Goal: Transaction & Acquisition: Purchase product/service

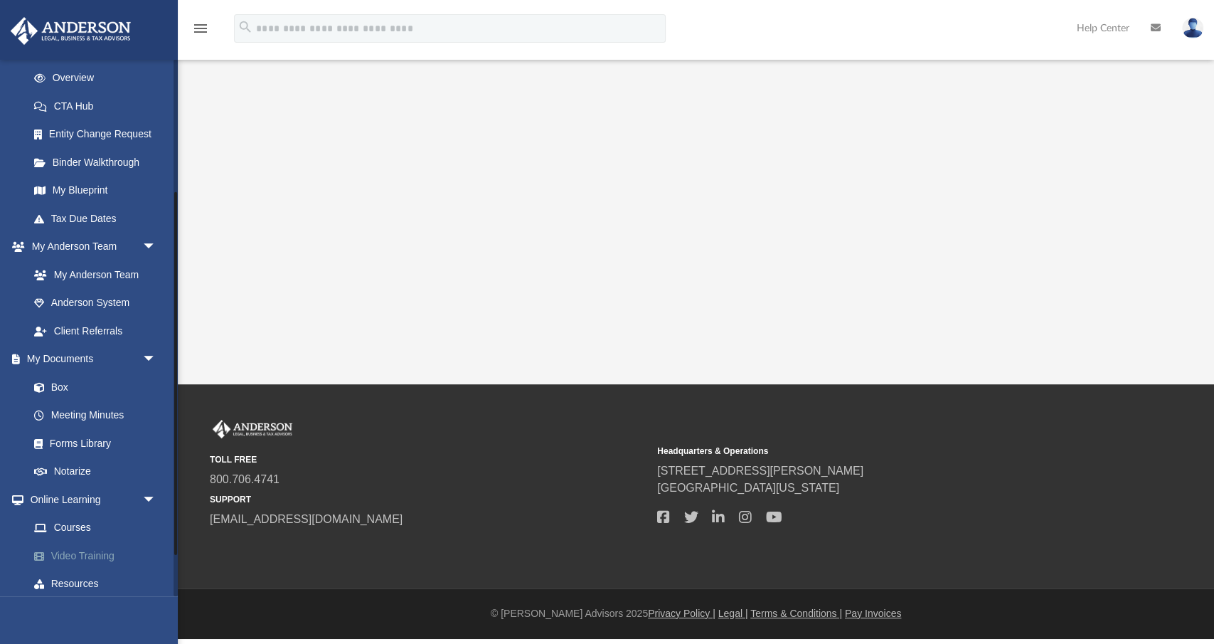
scroll to position [257, 0]
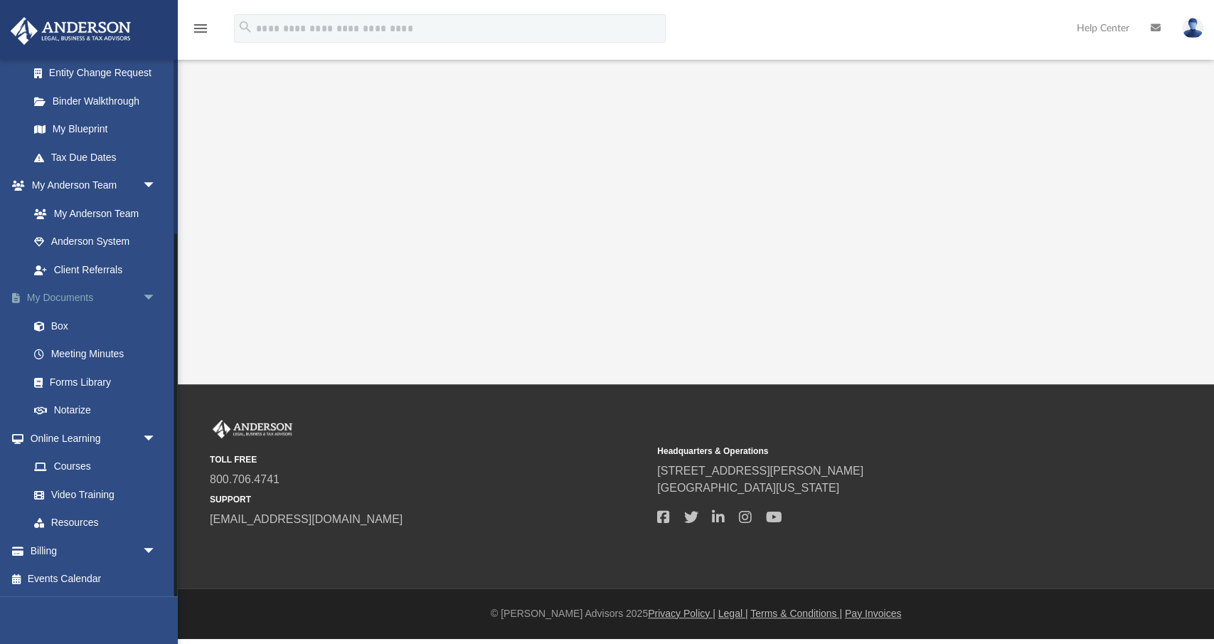
click at [152, 295] on span "arrow_drop_down" at bounding box center [156, 298] width 28 height 29
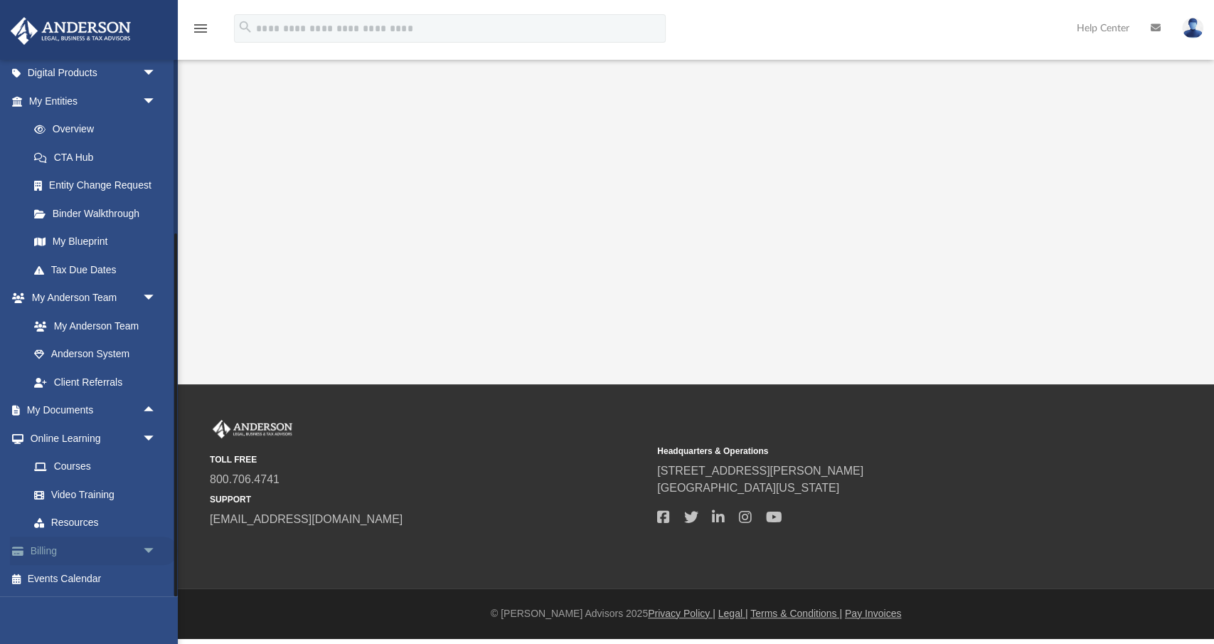
click at [75, 551] on link "Billing arrow_drop_down" at bounding box center [94, 550] width 168 height 28
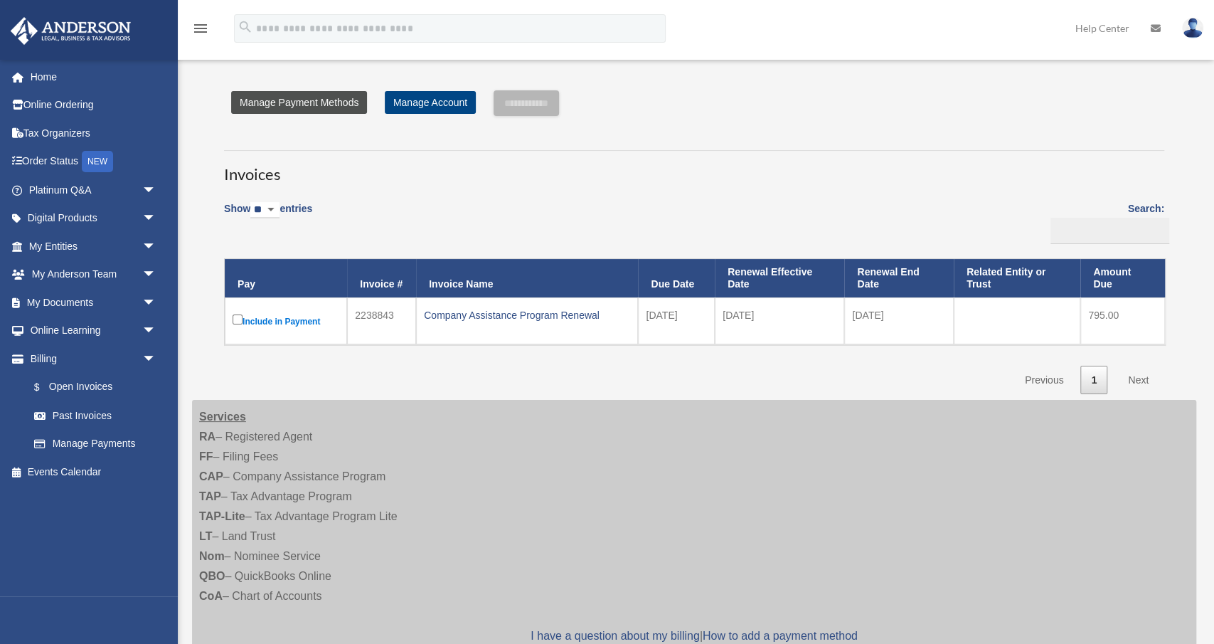
click at [280, 102] on link "Manage Payment Methods" at bounding box center [299, 102] width 136 height 23
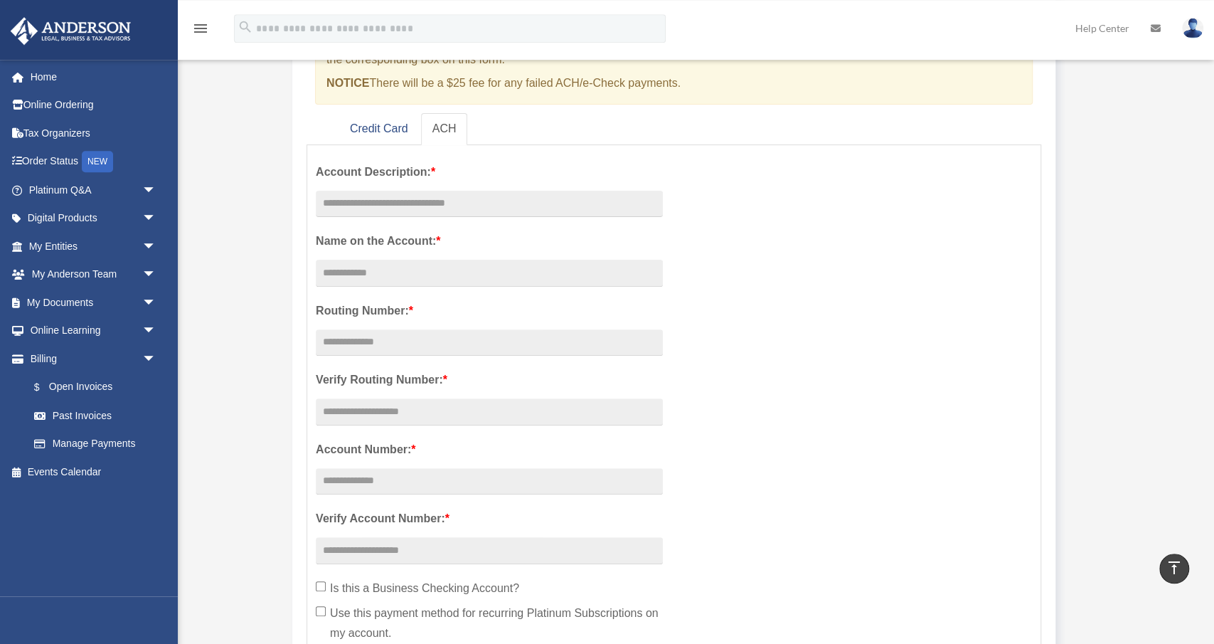
scroll to position [148, 0]
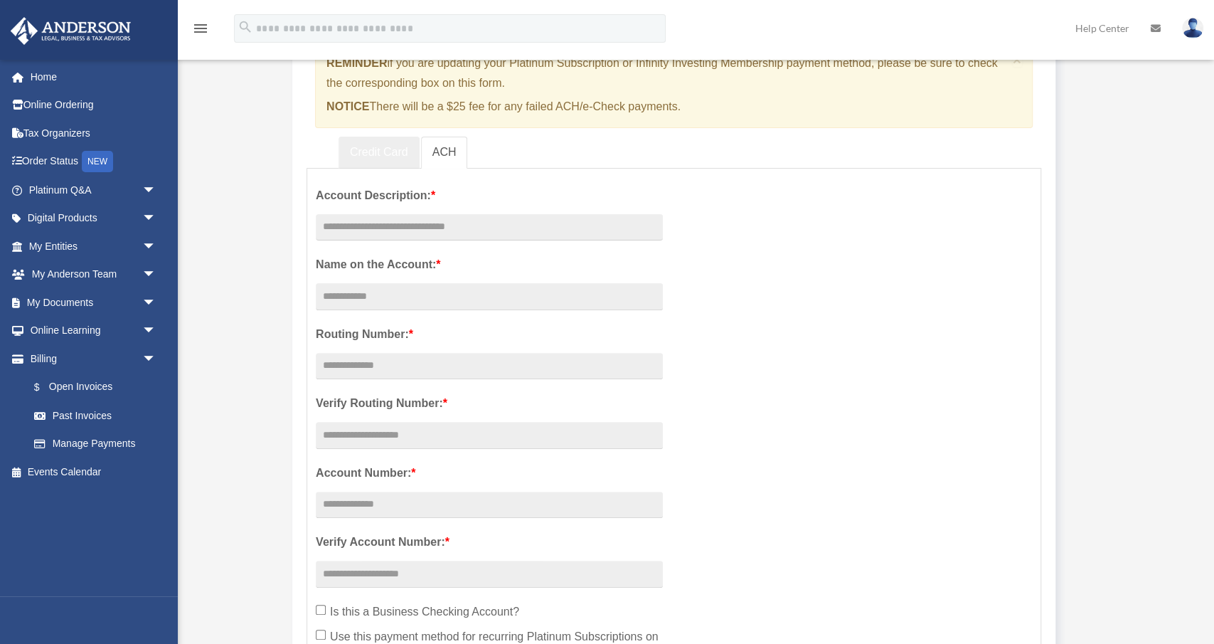
click at [378, 154] on link "Credit Card" at bounding box center [379, 153] width 81 height 32
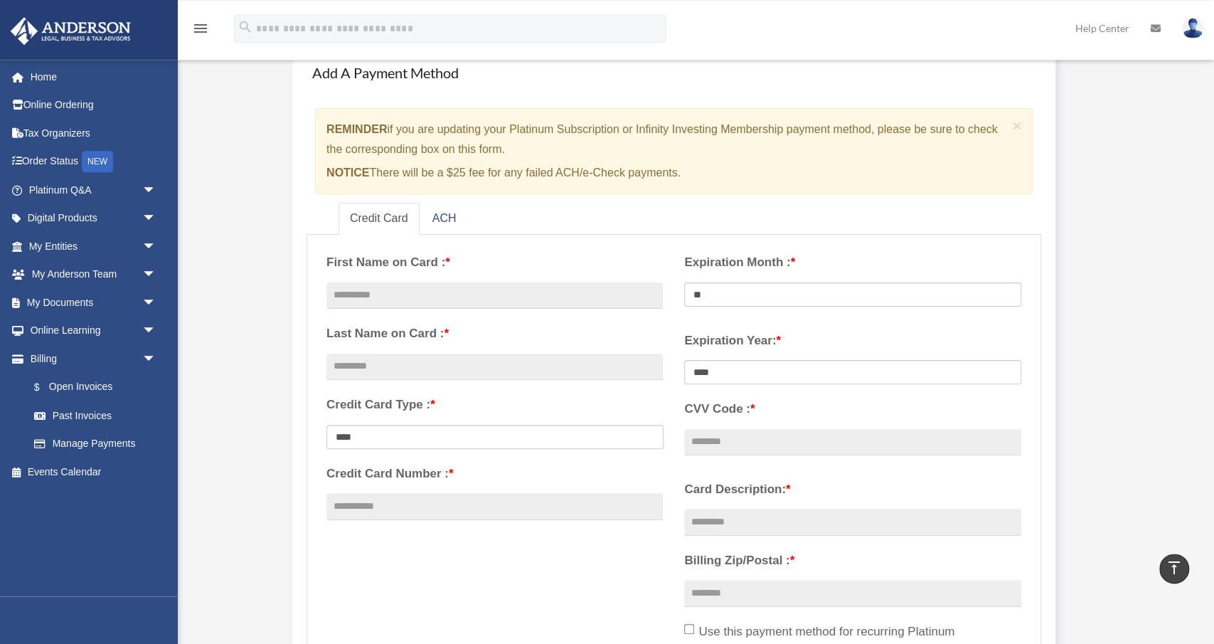
scroll to position [0, 0]
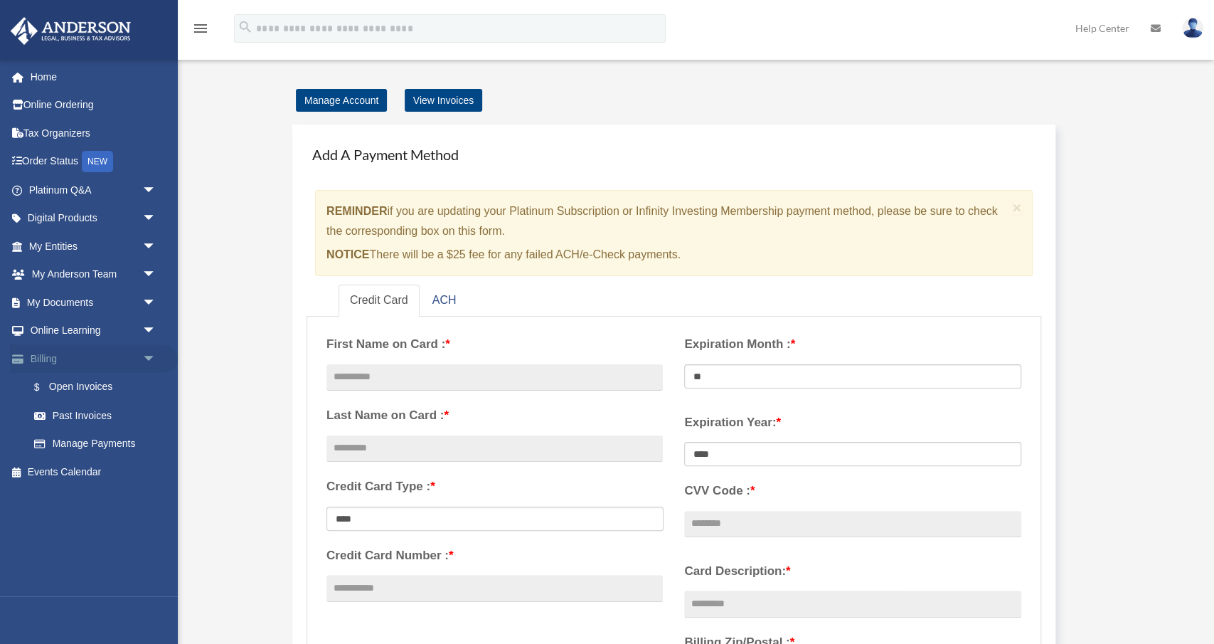
click at [49, 360] on link "Billing arrow_drop_down" at bounding box center [94, 358] width 168 height 28
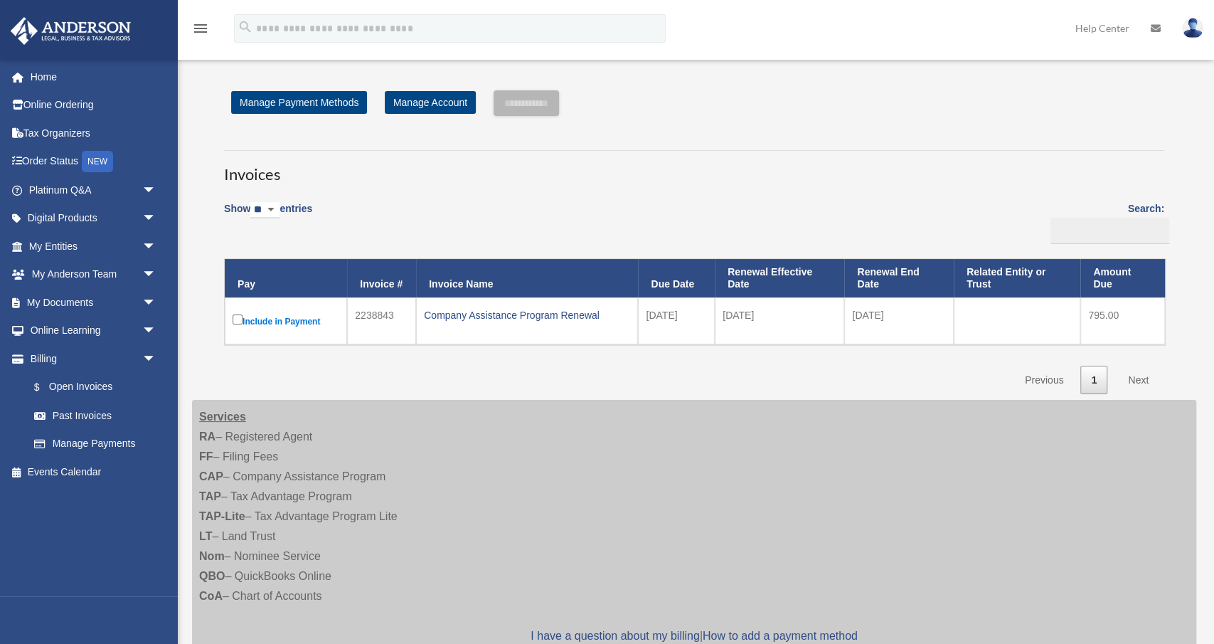
drag, startPoint x: 647, startPoint y: 316, endPoint x: 698, endPoint y: 314, distance: 51.3
click at [698, 314] on td "[DATE]" at bounding box center [676, 320] width 77 height 47
drag, startPoint x: 1088, startPoint y: 312, endPoint x: 1130, endPoint y: 312, distance: 42.7
click at [1130, 312] on td "795.00" at bounding box center [1122, 320] width 85 height 47
drag, startPoint x: 1088, startPoint y: 314, endPoint x: 1121, endPoint y: 314, distance: 32.7
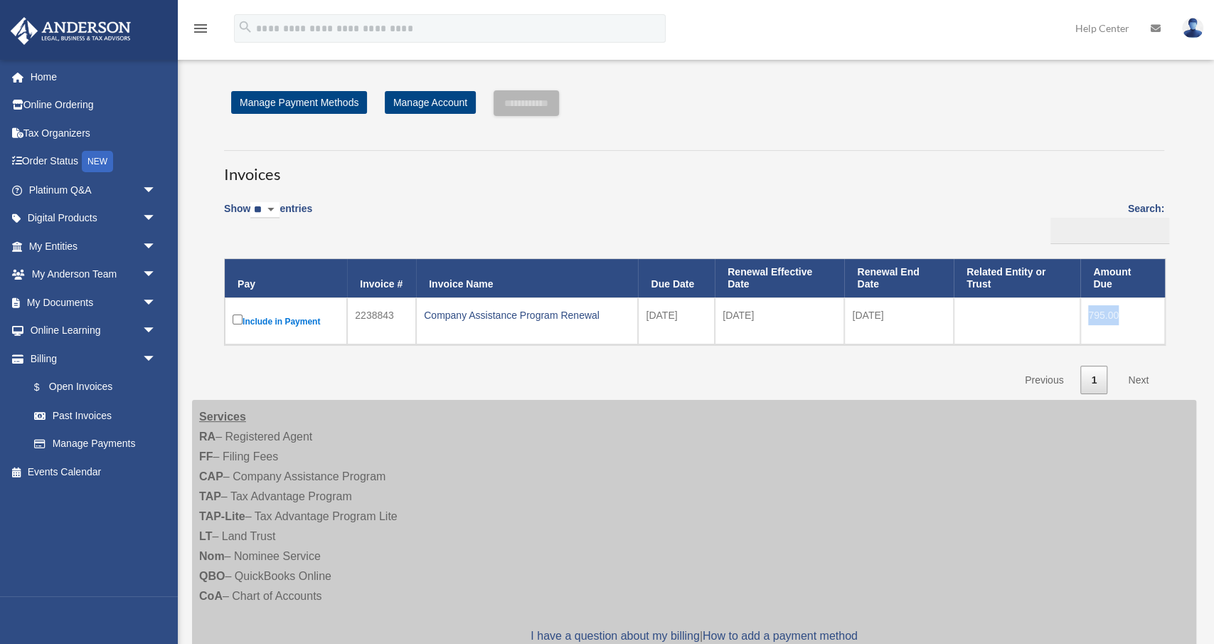
click at [1121, 314] on td "795.00" at bounding box center [1122, 320] width 85 height 47
click at [1125, 315] on td "795.00" at bounding box center [1122, 320] width 85 height 47
drag, startPoint x: 1088, startPoint y: 312, endPoint x: 1117, endPoint y: 311, distance: 29.2
click at [1117, 311] on td "795.00" at bounding box center [1122, 320] width 85 height 47
click at [1129, 317] on td "795.00" at bounding box center [1122, 320] width 85 height 47
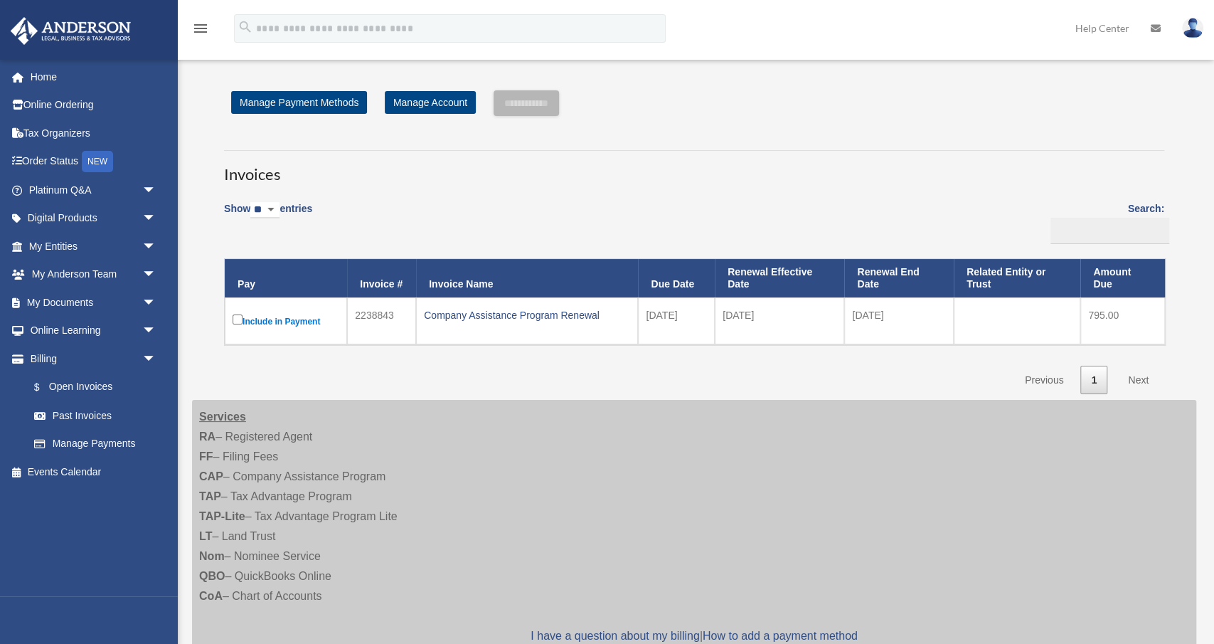
drag, startPoint x: 854, startPoint y: 314, endPoint x: 927, endPoint y: 315, distance: 73.3
click at [927, 315] on td "2026-10-31" at bounding box center [899, 320] width 110 height 47
drag, startPoint x: 723, startPoint y: 316, endPoint x: 794, endPoint y: 314, distance: 70.4
click at [794, 314] on td "2025-11-01" at bounding box center [779, 320] width 129 height 47
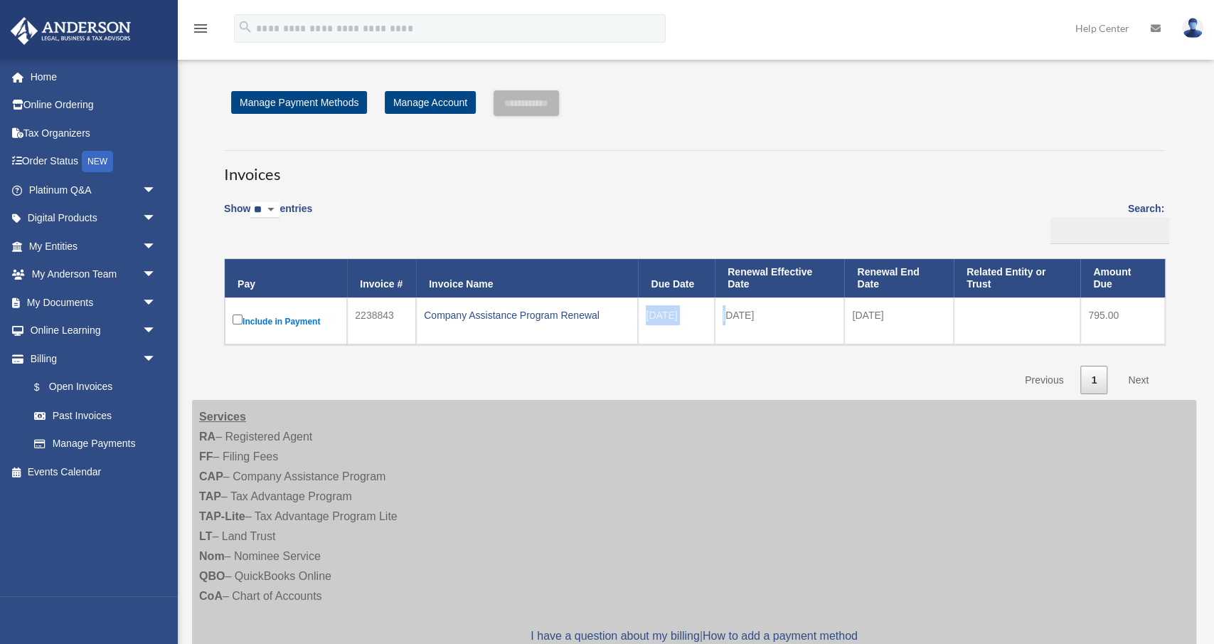
drag, startPoint x: 647, startPoint y: 312, endPoint x: 727, endPoint y: 314, distance: 80.4
click at [727, 314] on tr "Include in Payment 2238843 Company Assistance Program Renewal 2025-10-11 2025-1…" at bounding box center [695, 320] width 940 height 47
click at [705, 317] on td "2025-10-11" at bounding box center [676, 320] width 77 height 47
drag, startPoint x: 648, startPoint y: 313, endPoint x: 706, endPoint y: 313, distance: 58.3
click at [706, 313] on td "2025-10-11" at bounding box center [676, 320] width 77 height 47
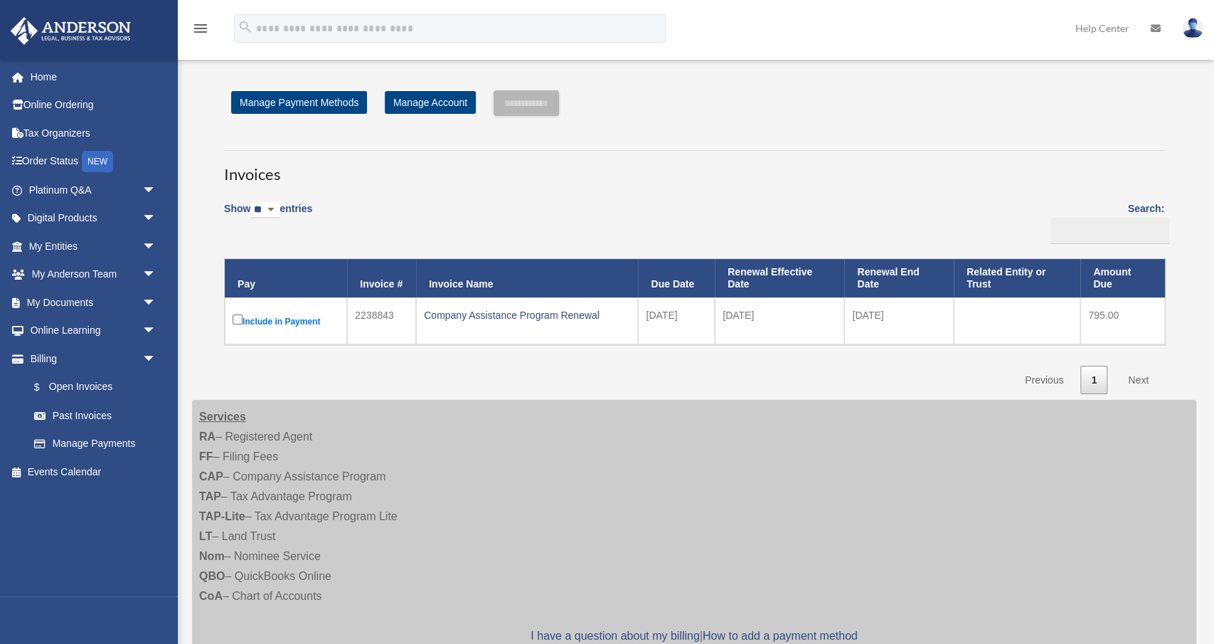
drag, startPoint x: 723, startPoint y: 313, endPoint x: 797, endPoint y: 313, distance: 74.0
click at [797, 313] on td "2025-11-01" at bounding box center [779, 320] width 129 height 47
drag, startPoint x: 854, startPoint y: 312, endPoint x: 915, endPoint y: 315, distance: 61.2
click at [915, 315] on td "2026-10-31" at bounding box center [899, 320] width 110 height 47
drag, startPoint x: 1089, startPoint y: 314, endPoint x: 1129, endPoint y: 318, distance: 40.0
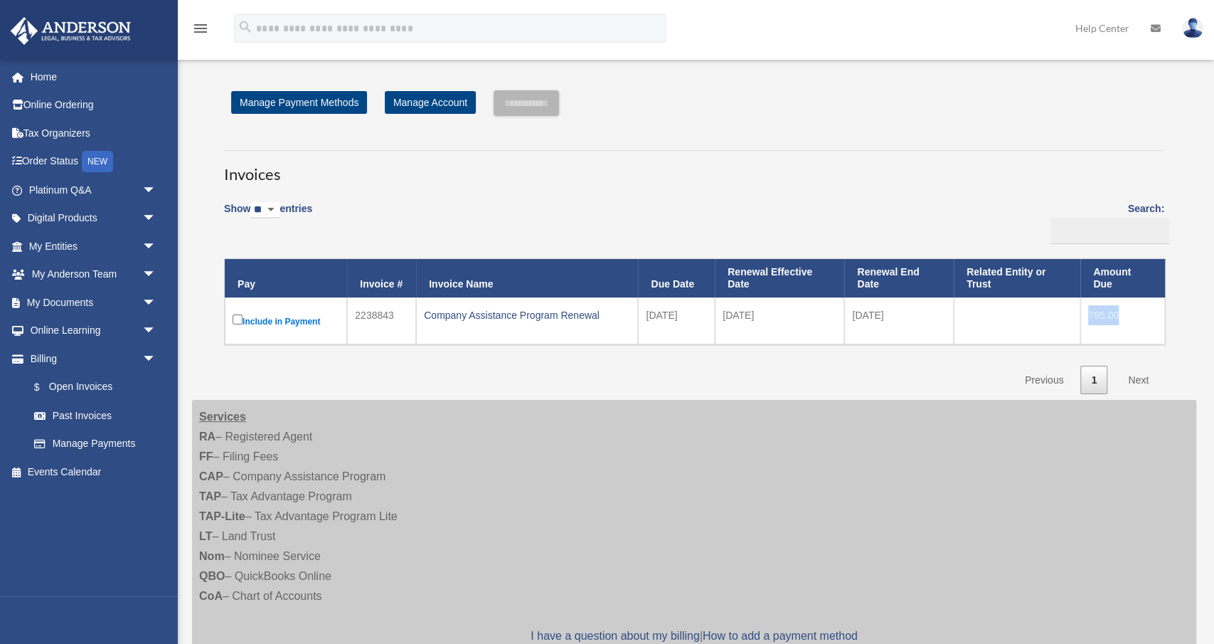
click at [1129, 318] on td "795.00" at bounding box center [1122, 320] width 85 height 47
drag, startPoint x: 647, startPoint y: 312, endPoint x: 701, endPoint y: 312, distance: 53.3
click at [701, 312] on td "2025-10-11" at bounding box center [676, 320] width 77 height 47
drag, startPoint x: 723, startPoint y: 311, endPoint x: 800, endPoint y: 317, distance: 77.0
click at [800, 317] on td "2025-11-01" at bounding box center [779, 320] width 129 height 47
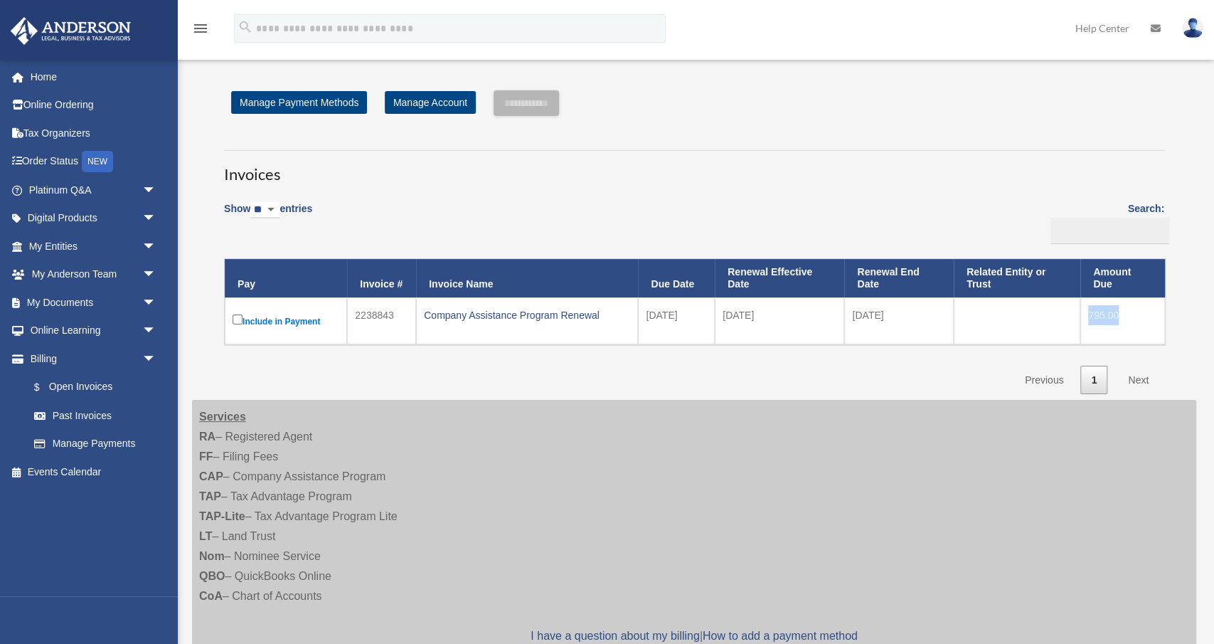
drag, startPoint x: 853, startPoint y: 314, endPoint x: 926, endPoint y: 314, distance: 73.3
click at [926, 314] on td "2026-10-31" at bounding box center [899, 320] width 110 height 47
